Goal: Check status: Check status

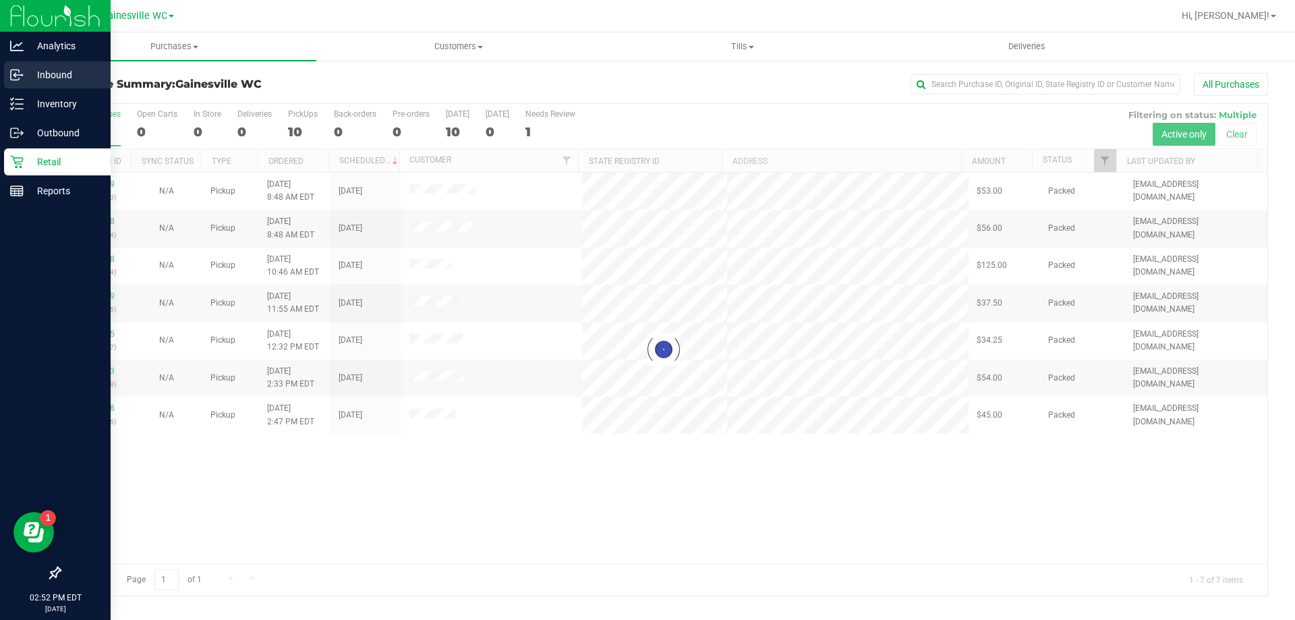
click at [29, 83] on div "Inbound" at bounding box center [57, 74] width 107 height 27
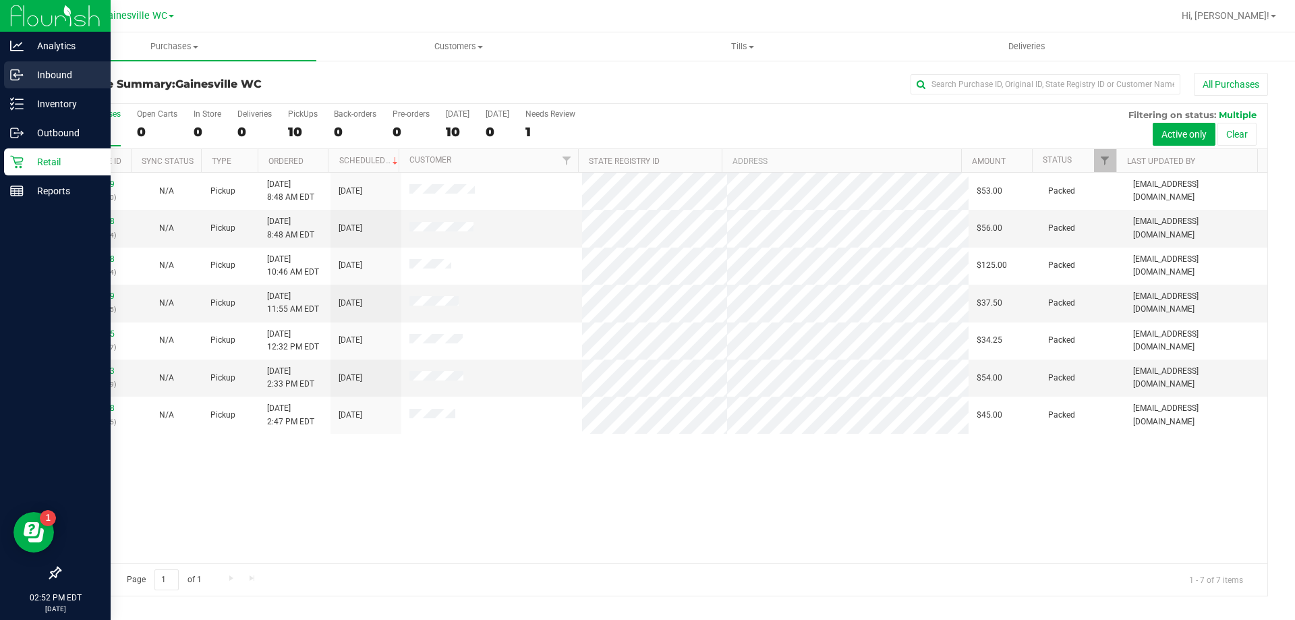
click at [54, 79] on p "Inbound" at bounding box center [64, 75] width 81 height 16
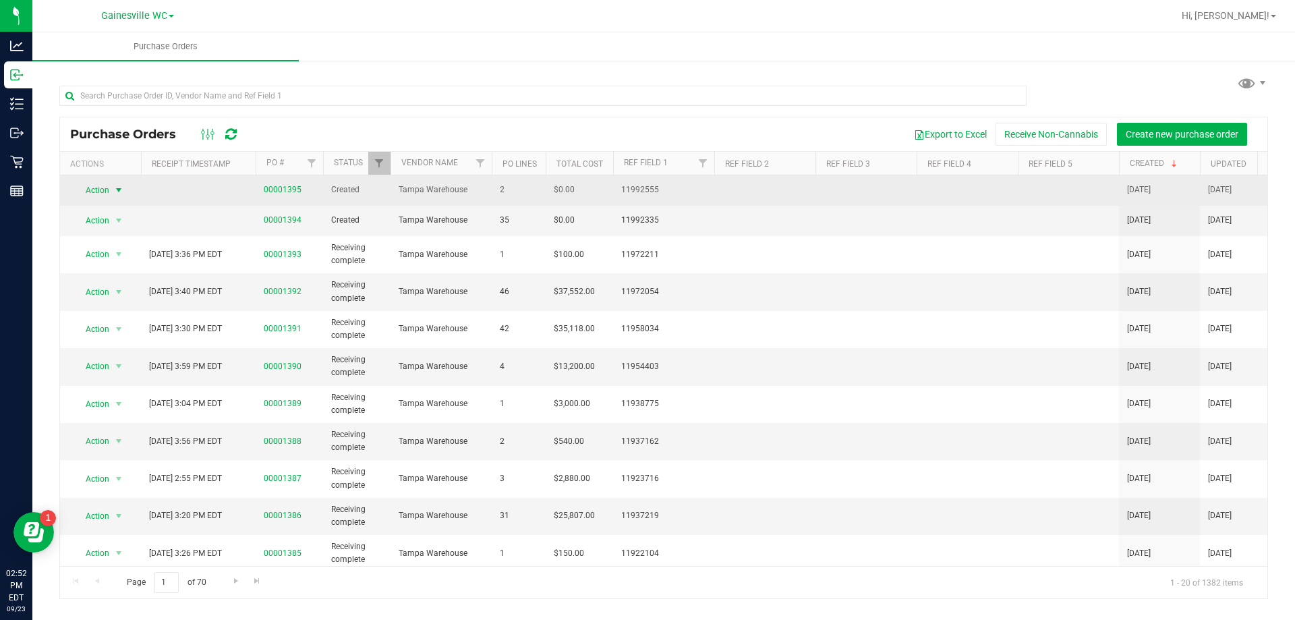
click at [101, 195] on span "Action" at bounding box center [92, 190] width 36 height 19
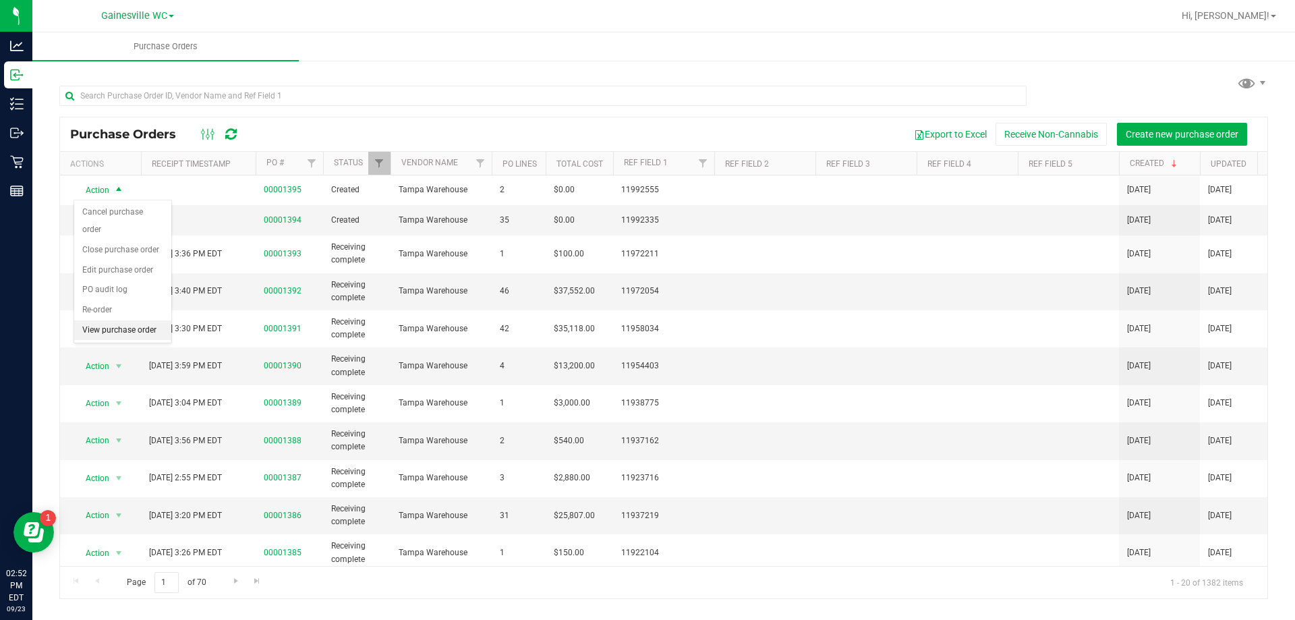
click at [105, 320] on li "View purchase order" at bounding box center [122, 330] width 97 height 20
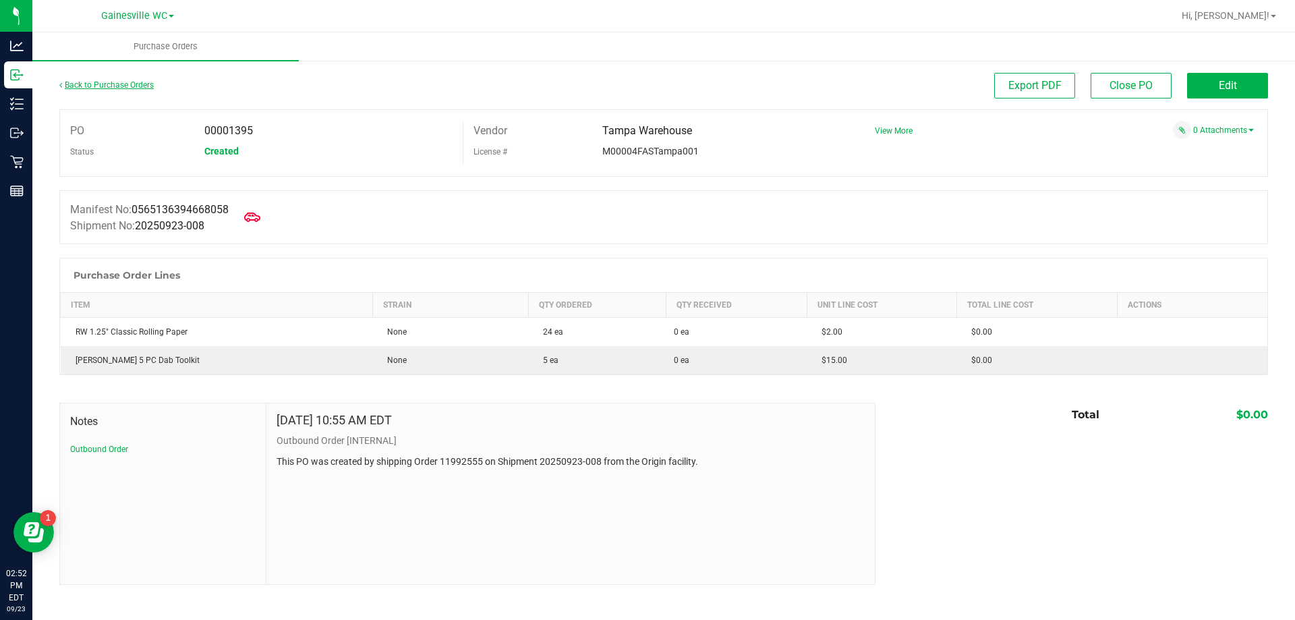
click at [129, 82] on link "Back to Purchase Orders" at bounding box center [106, 84] width 94 height 9
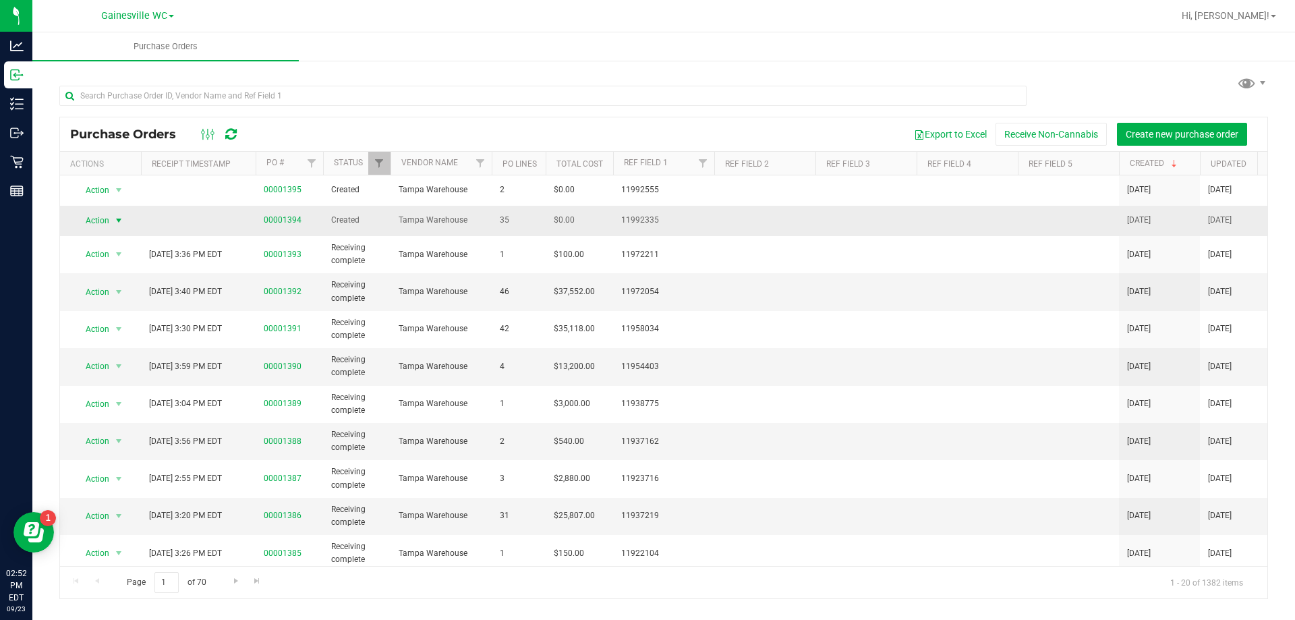
click at [112, 216] on span "select" at bounding box center [119, 220] width 17 height 19
click at [104, 351] on li "View purchase order" at bounding box center [122, 361] width 97 height 20
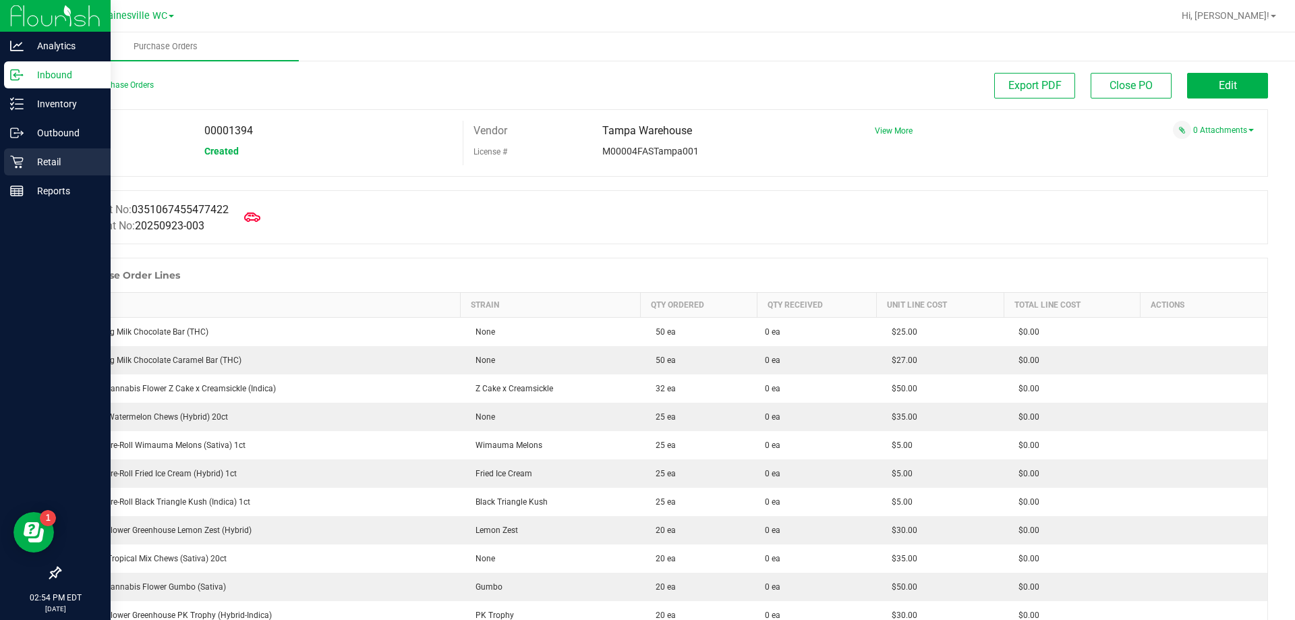
click at [34, 165] on p "Retail" at bounding box center [64, 162] width 81 height 16
